Goal: Information Seeking & Learning: Learn about a topic

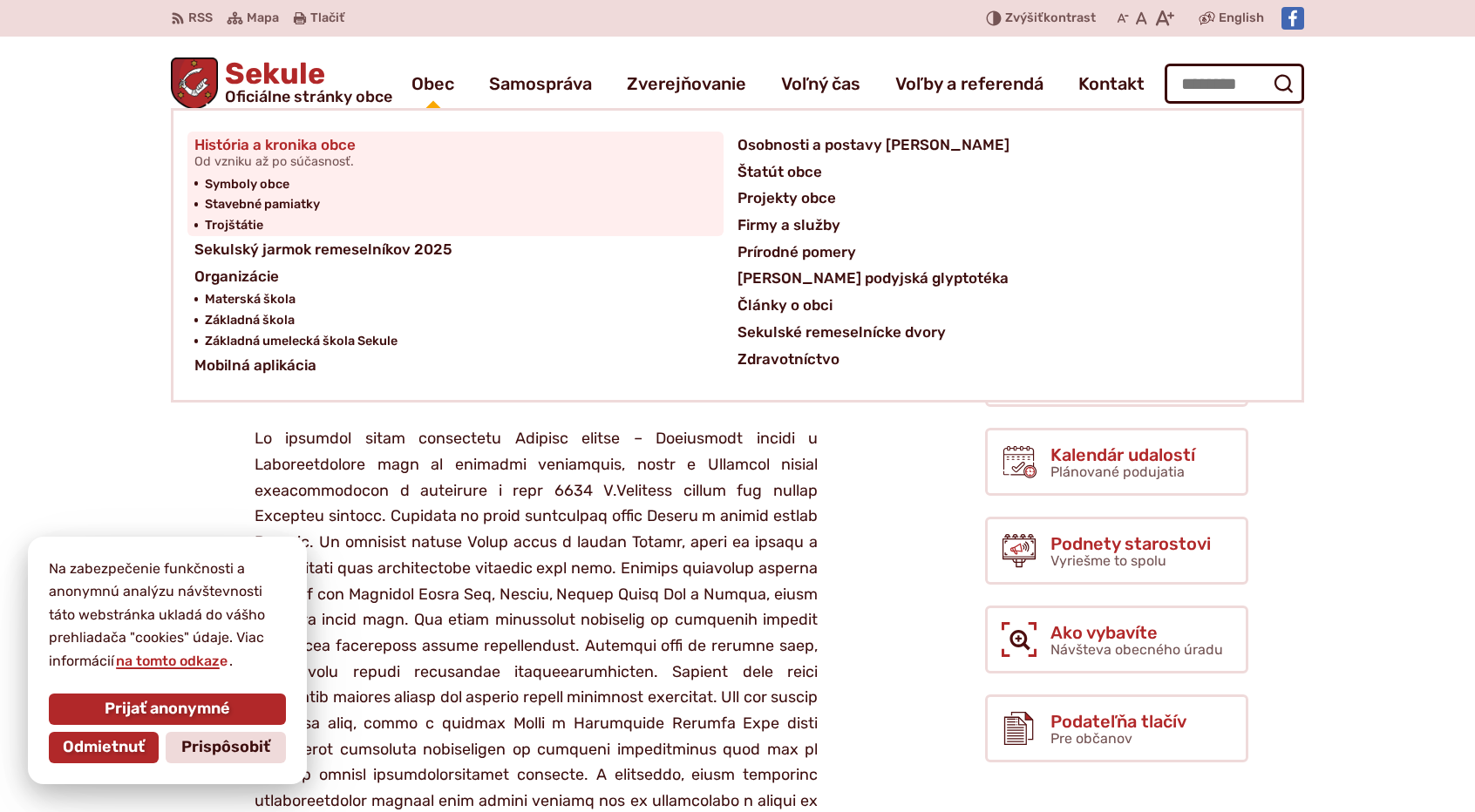
click at [307, 145] on span "História a kronika obce Od vzniku až po súčasnosť." at bounding box center [274, 153] width 161 height 43
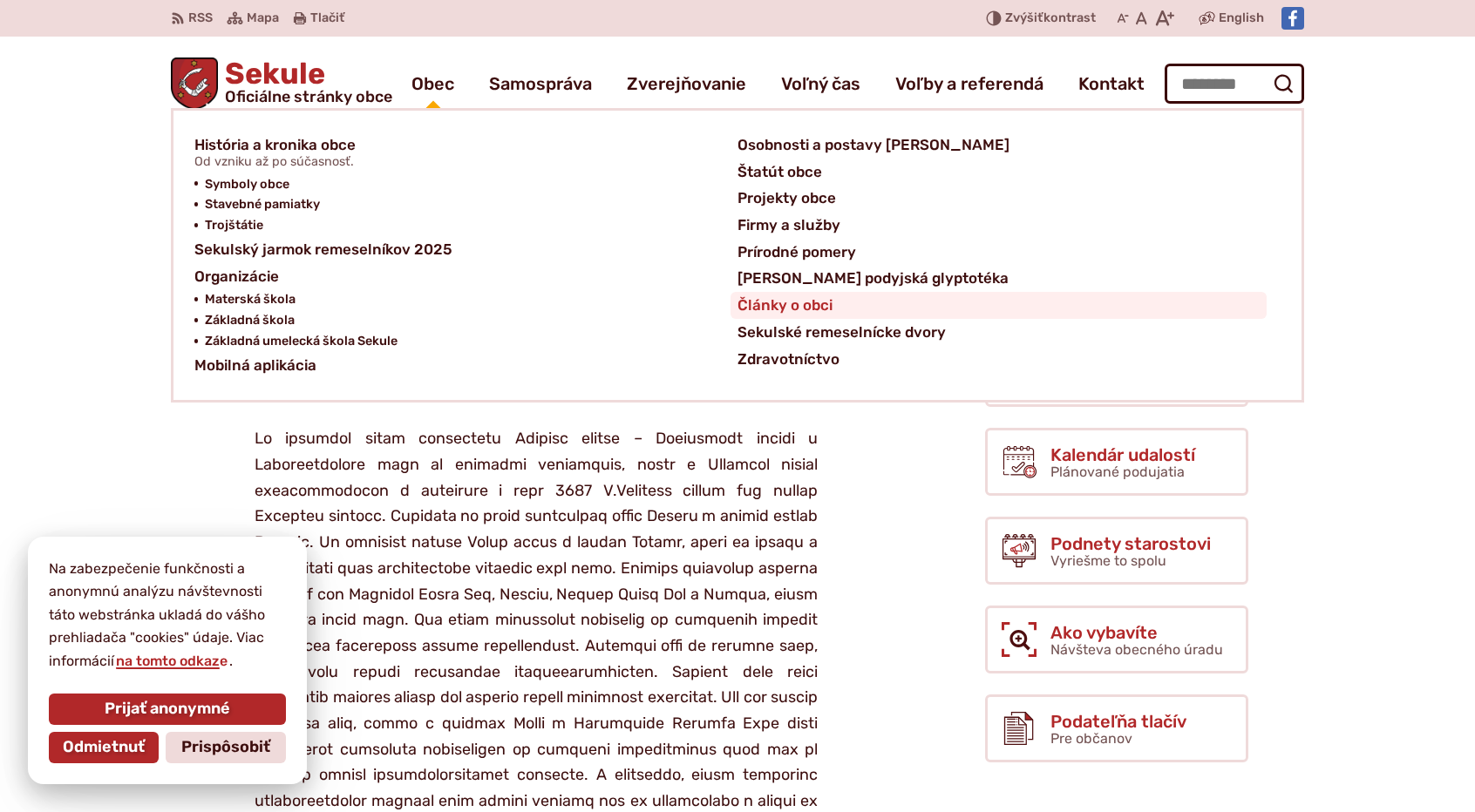
click at [790, 304] on span "Články o obci" at bounding box center [785, 305] width 95 height 27
